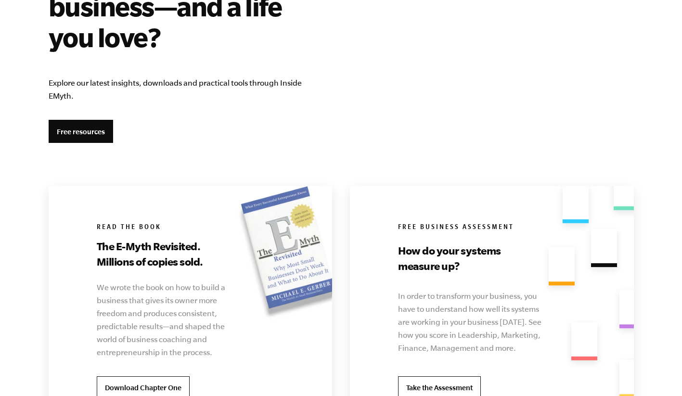
scroll to position [1788, 0]
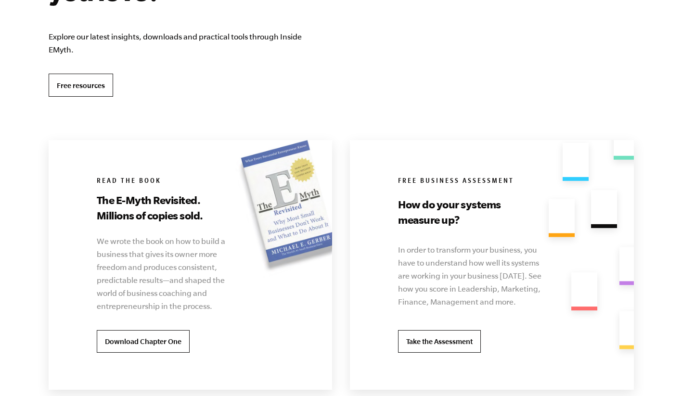
click at [86, 87] on link "Free resources" at bounding box center [81, 85] width 64 height 23
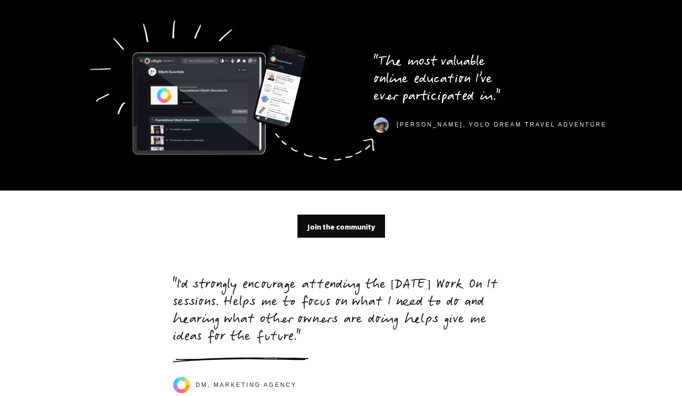
scroll to position [2793, 0]
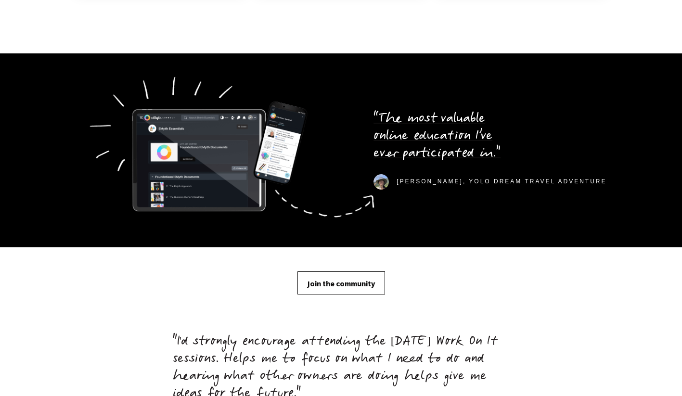
click at [339, 279] on span "Join the community" at bounding box center [340, 284] width 67 height 11
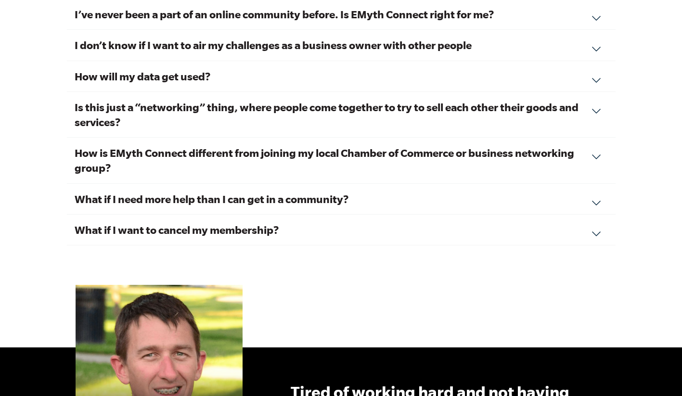
scroll to position [3423, 0]
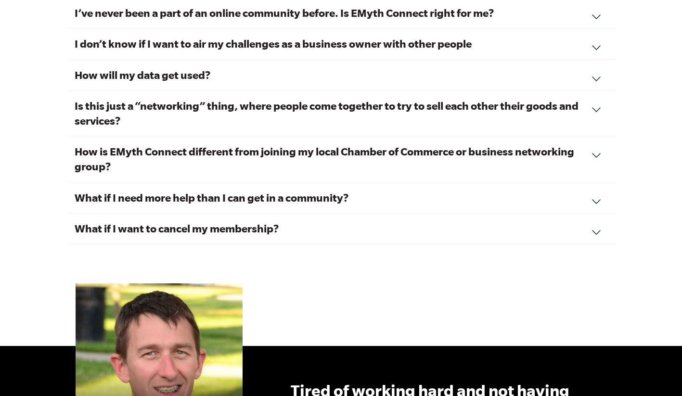
click at [227, 221] on h3 "What if I want to cancel my membership?" at bounding box center [341, 228] width 533 height 15
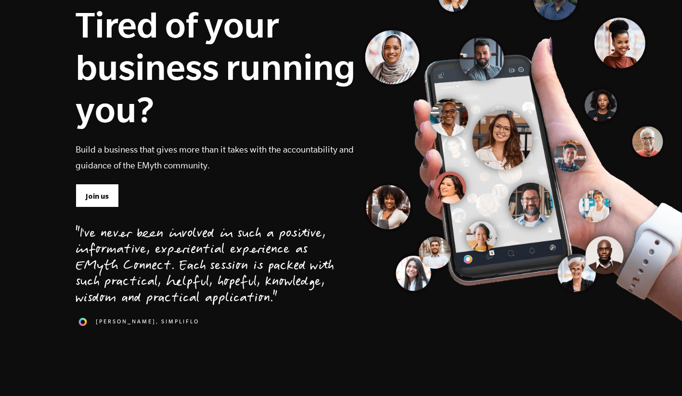
scroll to position [0, 0]
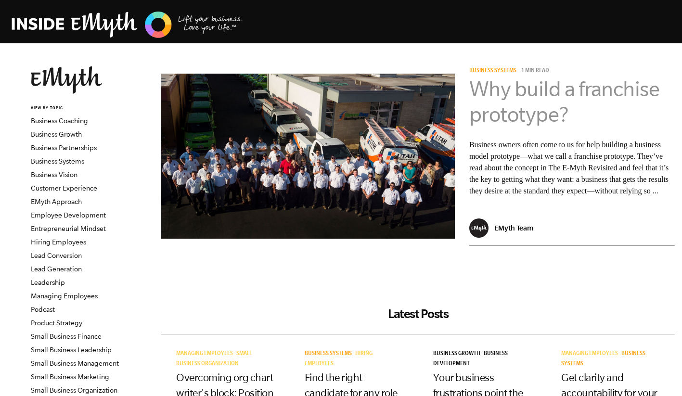
click at [507, 86] on link "Why build a franchise prototype?" at bounding box center [564, 101] width 191 height 49
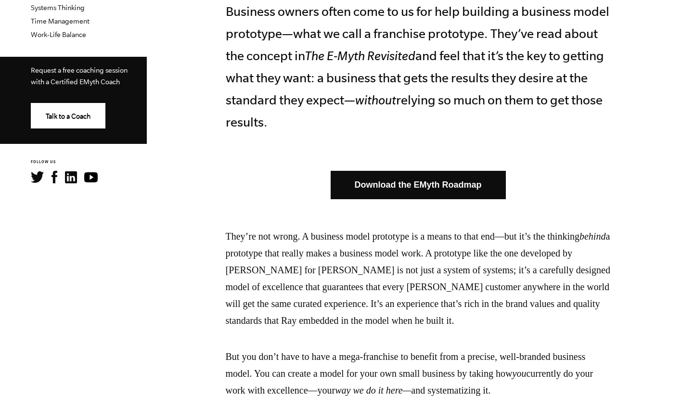
scroll to position [446, 0]
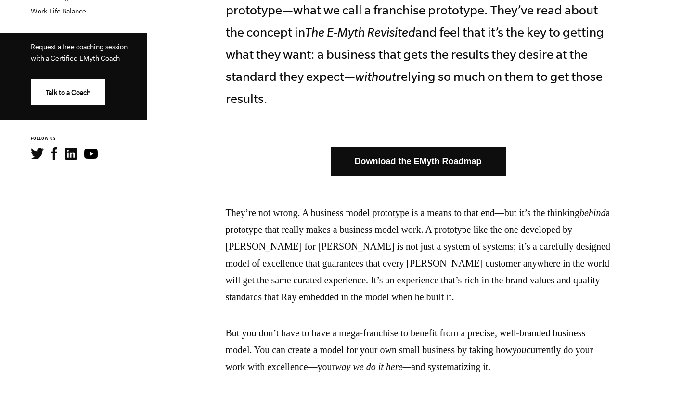
click at [432, 149] on link "Download the EMyth Roadmap" at bounding box center [418, 161] width 175 height 28
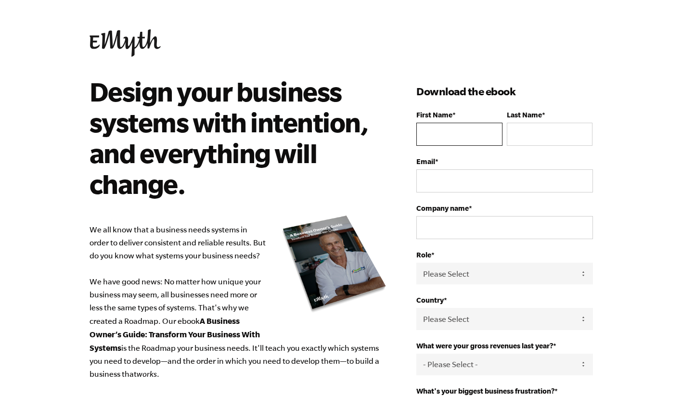
click at [464, 136] on input "First Name *" at bounding box center [459, 134] width 86 height 23
type input "[PERSON_NAME]"
type input "Zhandi"
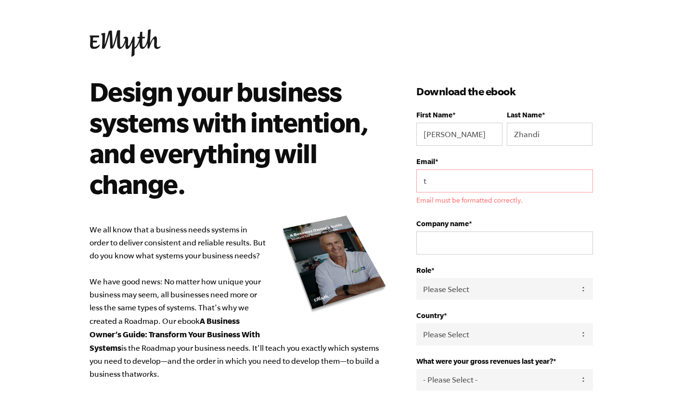
type input "[PERSON_NAME][EMAIL_ADDRESS][DOMAIN_NAME]"
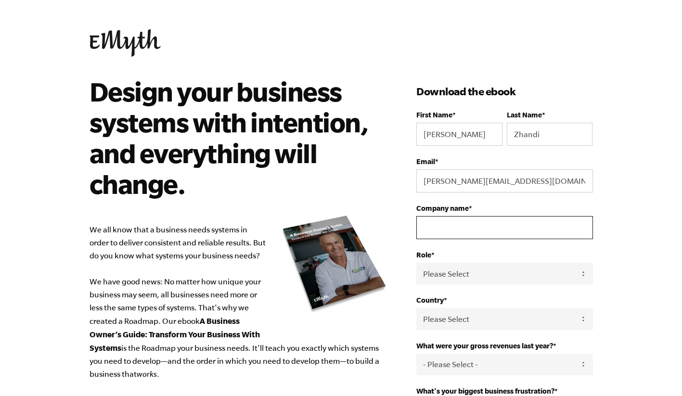
click at [506, 225] on input "Company name *" at bounding box center [504, 227] width 176 height 23
type input "[PERSON_NAME] consulting"
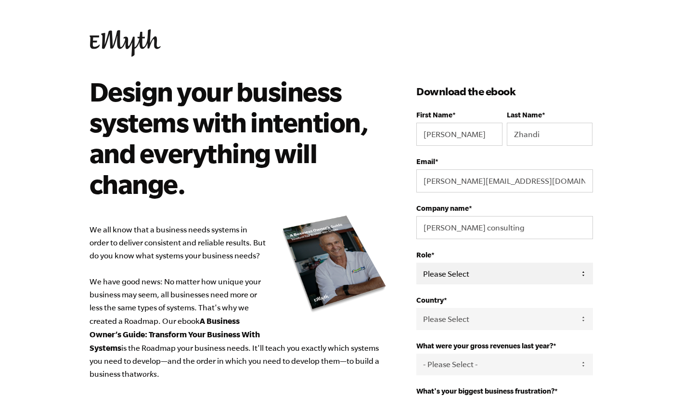
click at [511, 280] on select "Please Select Owner Partner / Co-Owner Executive Employee / Other" at bounding box center [504, 274] width 176 height 22
select select "Owner"
click at [393, 312] on div "Design your business systems with intention, and everything will change. We all…" at bounding box center [252, 357] width 327 height 563
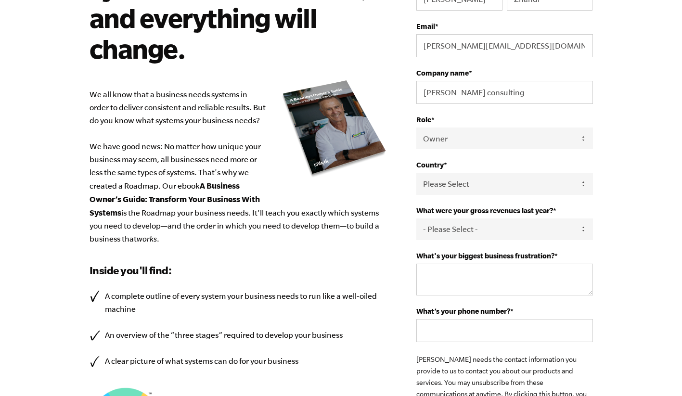
scroll to position [147, 0]
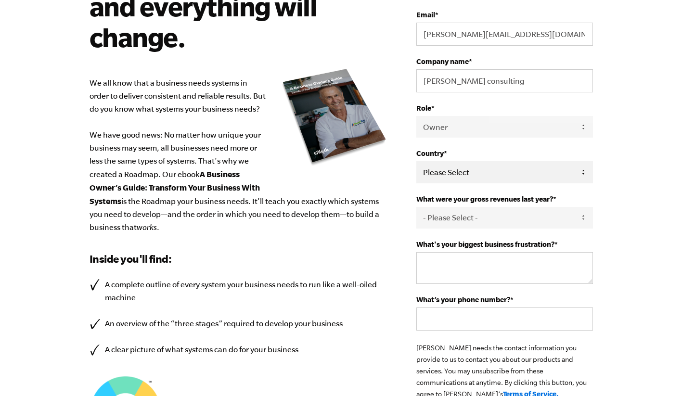
click at [529, 175] on select "Please Select [GEOGRAPHIC_DATA] [GEOGRAPHIC_DATA] [GEOGRAPHIC_DATA] [GEOGRAPHIC…" at bounding box center [504, 172] width 176 height 22
select select "[GEOGRAPHIC_DATA]"
click at [531, 214] on select "- Please Select - 0-75K 76-150K 151-275K 276-500K 501-750K 751-1M 1-2.5M 2.5-5M…" at bounding box center [504, 218] width 176 height 22
select select "0-75K"
click at [542, 270] on textarea "What's your biggest business frustration? *" at bounding box center [504, 268] width 176 height 32
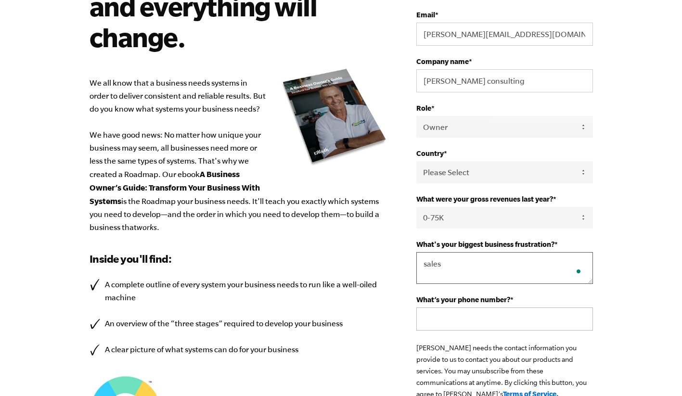
type textarea "sales"
click at [538, 327] on input "What’s your phone number? *" at bounding box center [504, 318] width 176 height 23
paste input "[PHONE_NUMBER]"
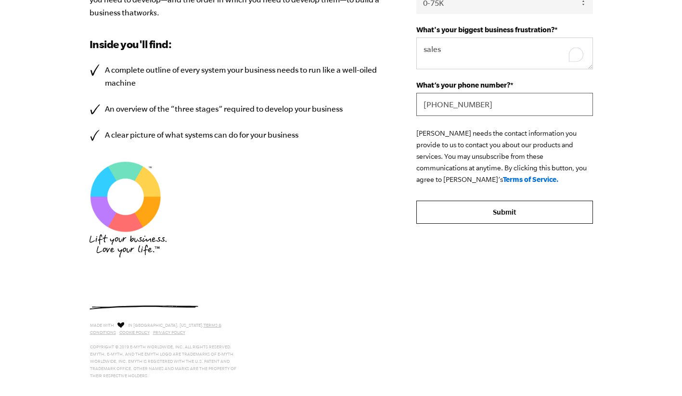
scroll to position [378, 0]
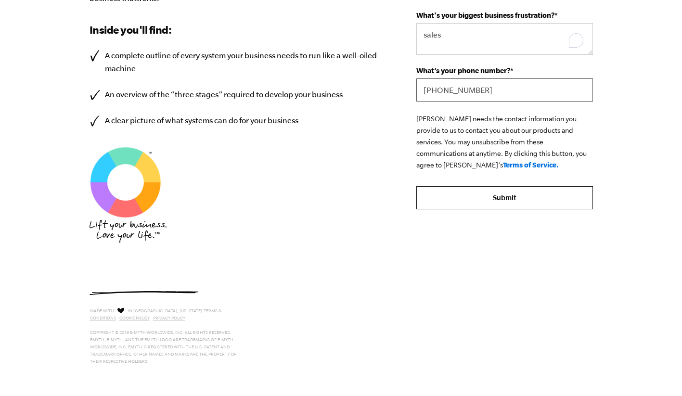
type input "[PHONE_NUMBER]"
click at [511, 194] on input "Submit" at bounding box center [504, 197] width 176 height 23
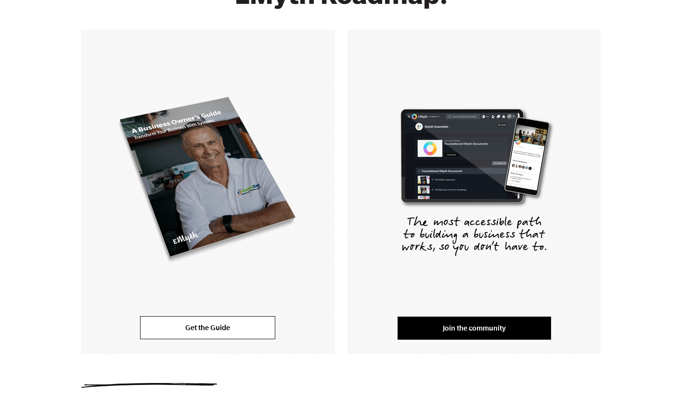
scroll to position [242, 0]
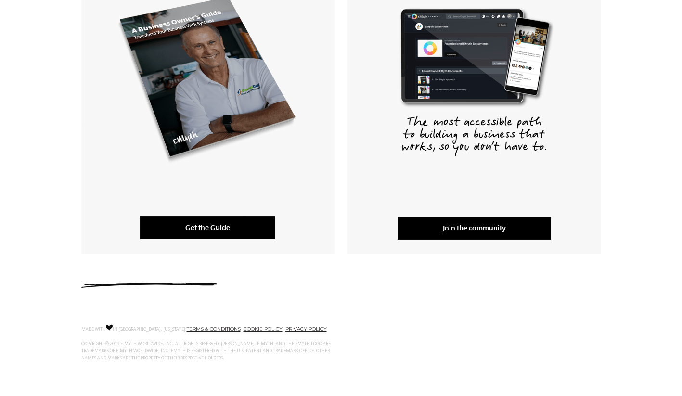
click at [206, 232] on link "Get the Guide" at bounding box center [207, 227] width 135 height 23
